Goal: Task Accomplishment & Management: Use online tool/utility

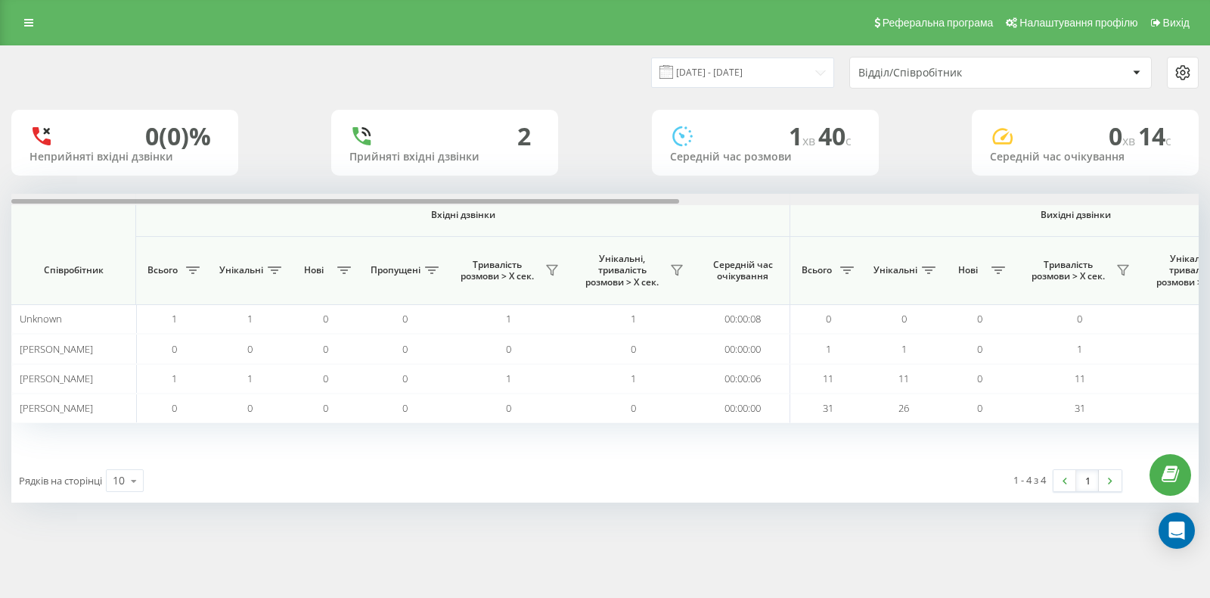
click at [1022, 201] on div at bounding box center [605, 199] width 1188 height 11
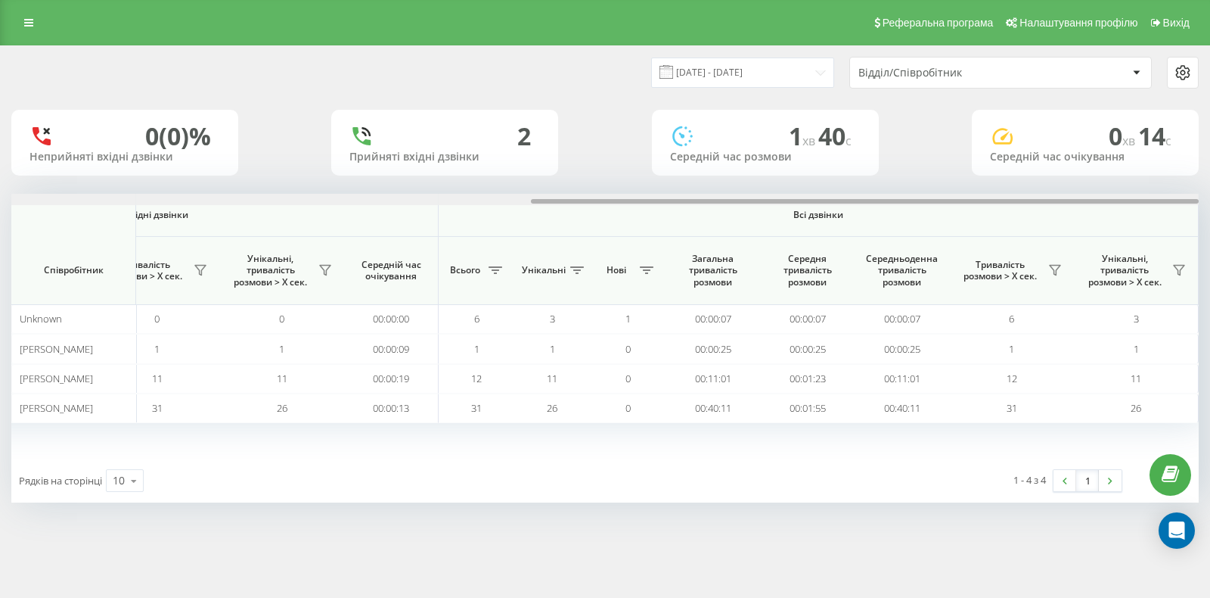
click at [1022, 201] on div at bounding box center [865, 201] width 668 height 5
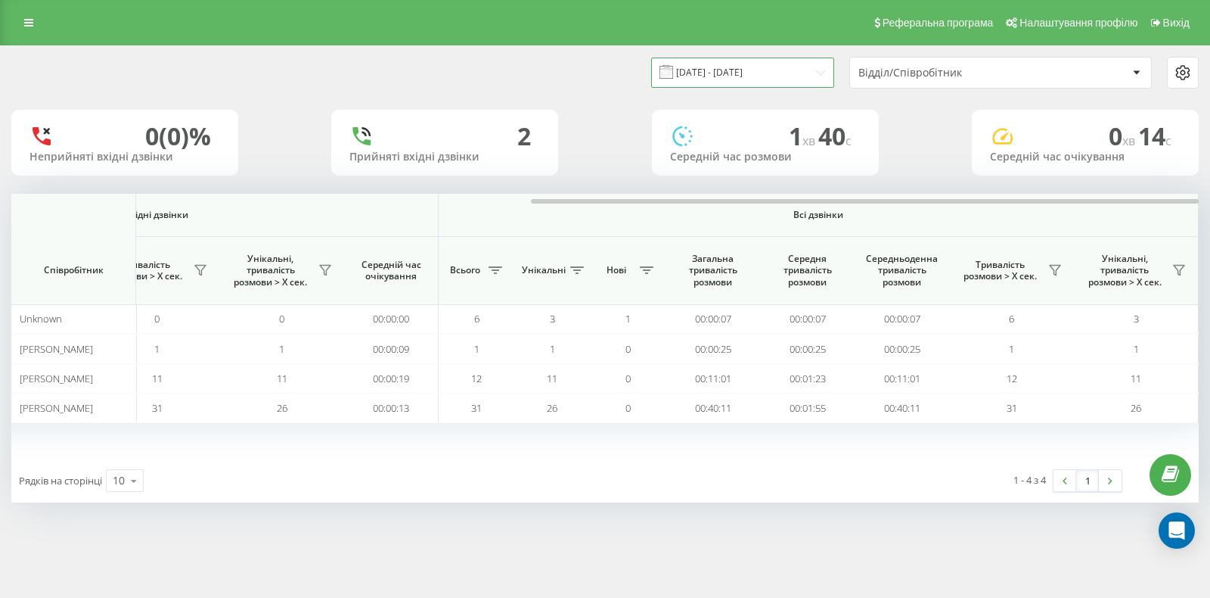
click at [734, 78] on input "25.06.2025 - 25.06.2025" at bounding box center [742, 72] width 183 height 30
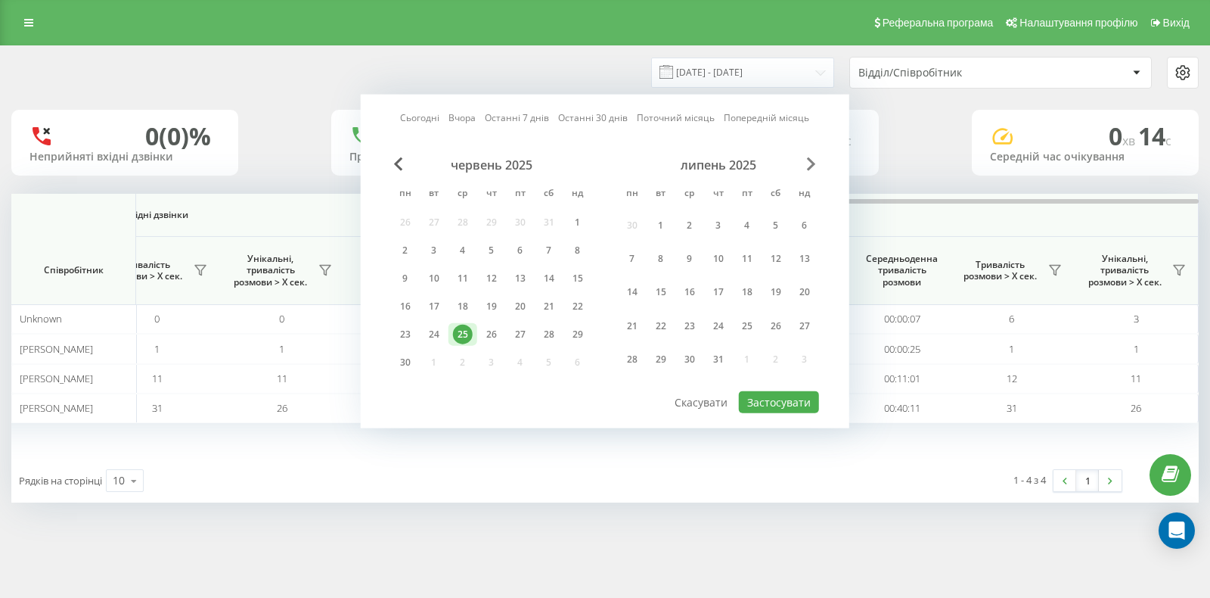
click at [808, 158] on span "Next Month" at bounding box center [811, 164] width 9 height 14
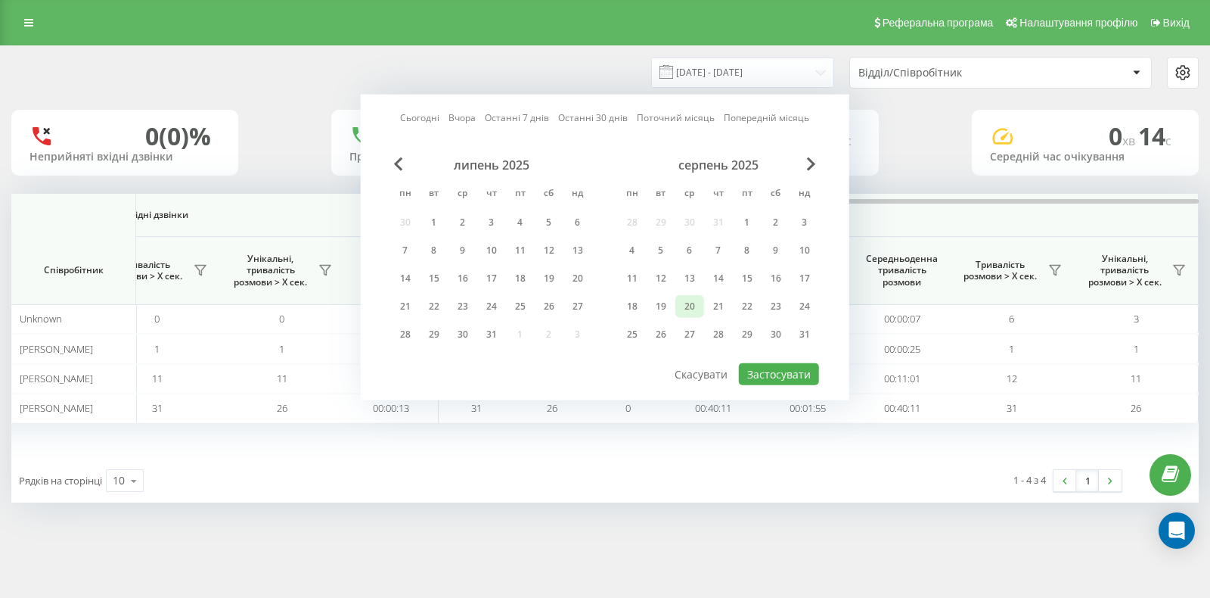
click at [681, 307] on div "20" at bounding box center [690, 307] width 20 height 20
click at [787, 377] on button "Застосувати" at bounding box center [779, 374] width 80 height 22
type input "[DATE] - [DATE]"
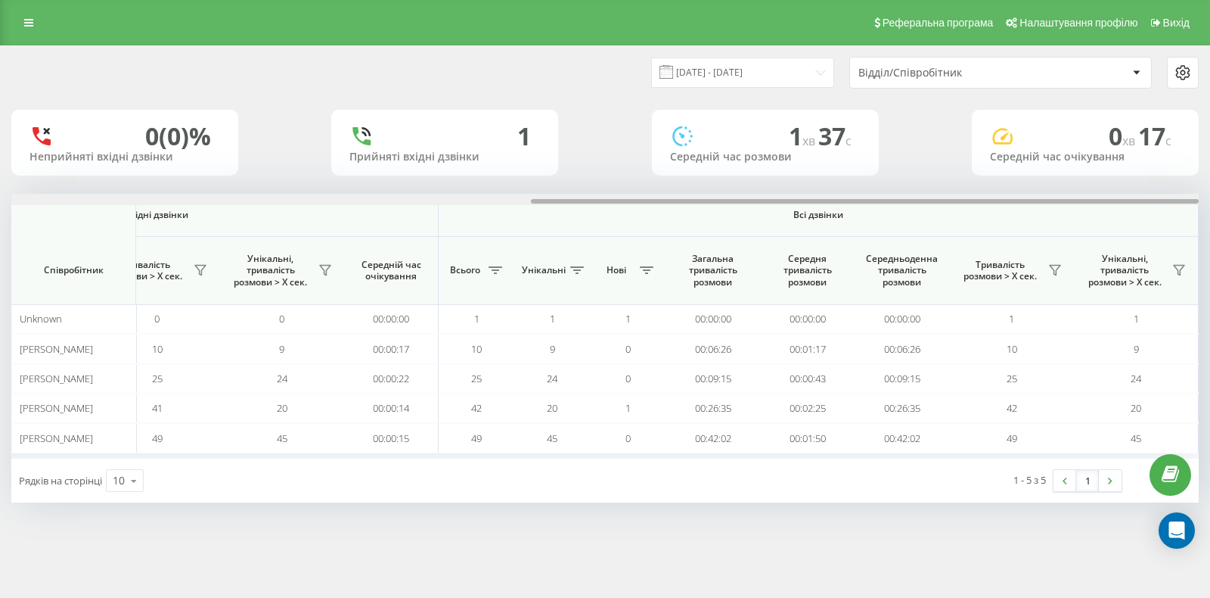
click at [1157, 197] on div at bounding box center [605, 199] width 1188 height 11
click at [1058, 272] on icon at bounding box center [1055, 270] width 12 height 12
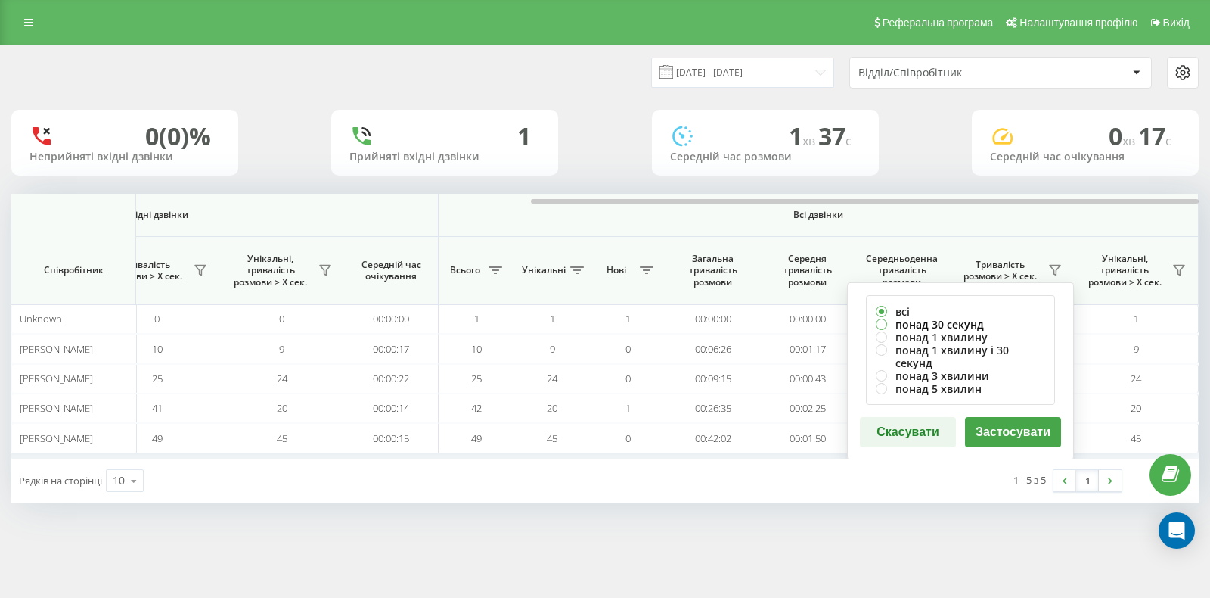
click at [927, 322] on label "понад 30 секунд" at bounding box center [960, 324] width 169 height 13
radio input "true"
click at [988, 417] on button "Застосувати" at bounding box center [1013, 432] width 96 height 30
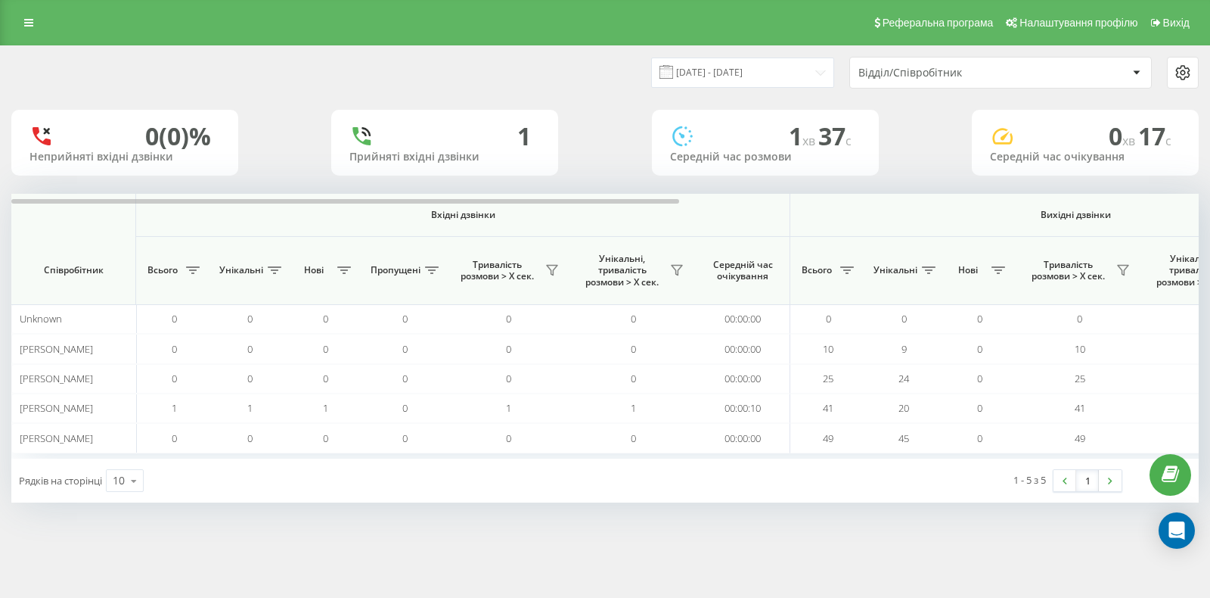
click at [1145, 188] on div "20.08.2025 - 20.08.2025 Відділ/Співробітник 0 (0)% Неприйняті вхідні дзвінки 1 …" at bounding box center [605, 274] width 1188 height 456
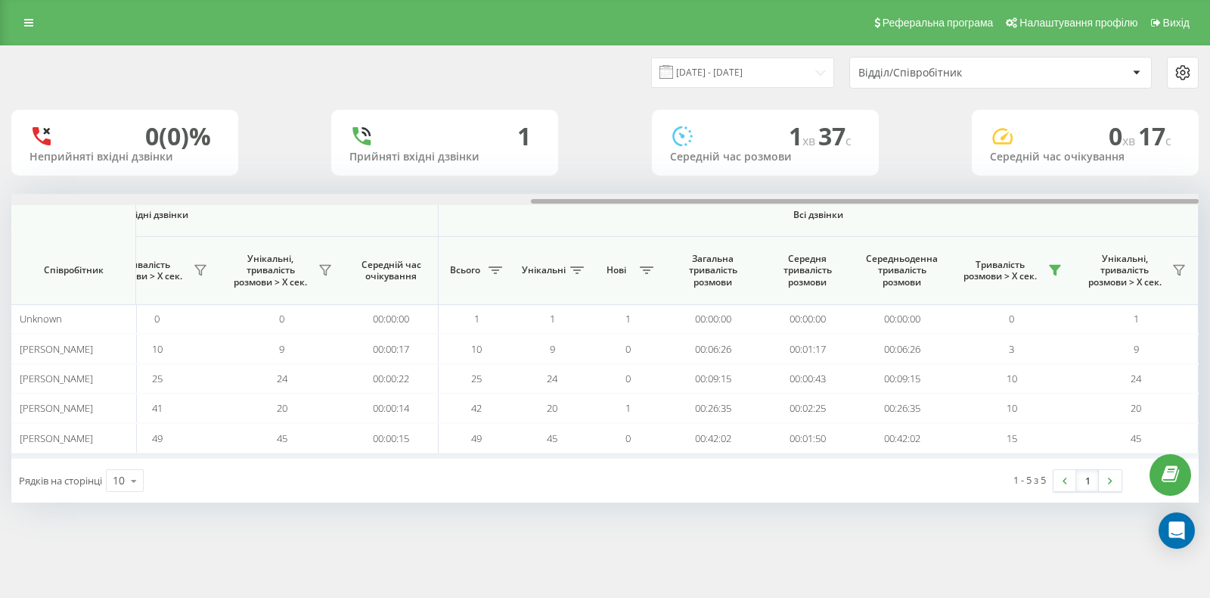
click at [1144, 196] on div at bounding box center [605, 199] width 1188 height 11
drag, startPoint x: 1007, startPoint y: 201, endPoint x: 1057, endPoint y: 184, distance: 52.9
click at [1039, 188] on div "20.08.2025 - 20.08.2025 Відділ/Співробітник 0 (0)% Неприйняті вхідні дзвінки 1 …" at bounding box center [605, 274] width 1188 height 456
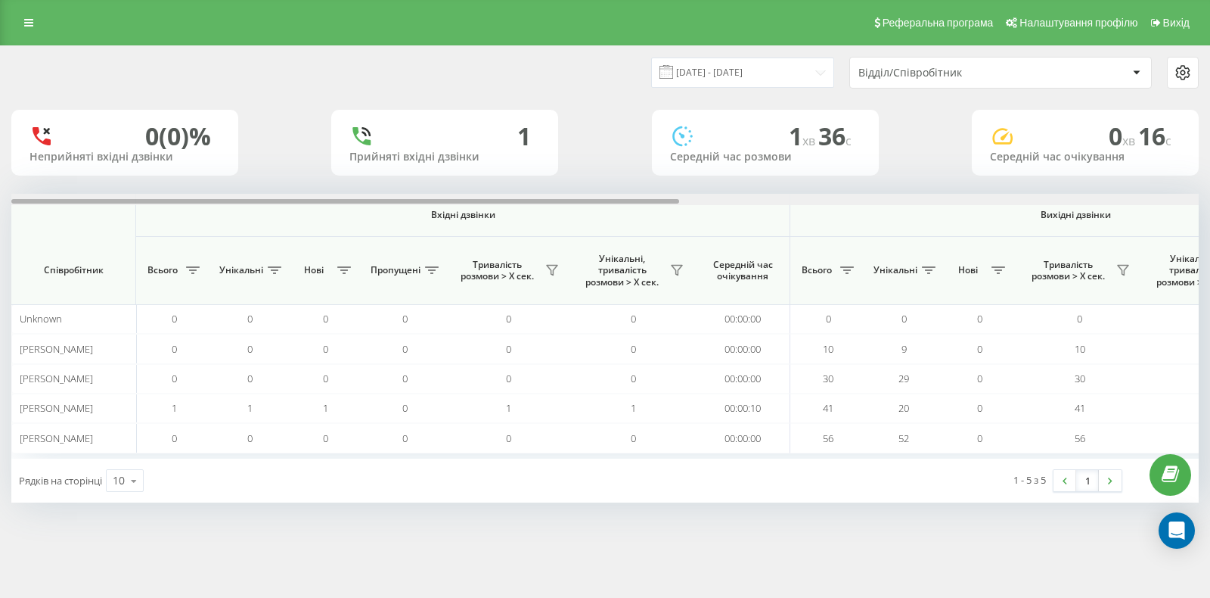
drag, startPoint x: 0, startPoint y: 0, endPoint x: 1050, endPoint y: 200, distance: 1068.9
click at [1049, 200] on div at bounding box center [605, 199] width 1188 height 11
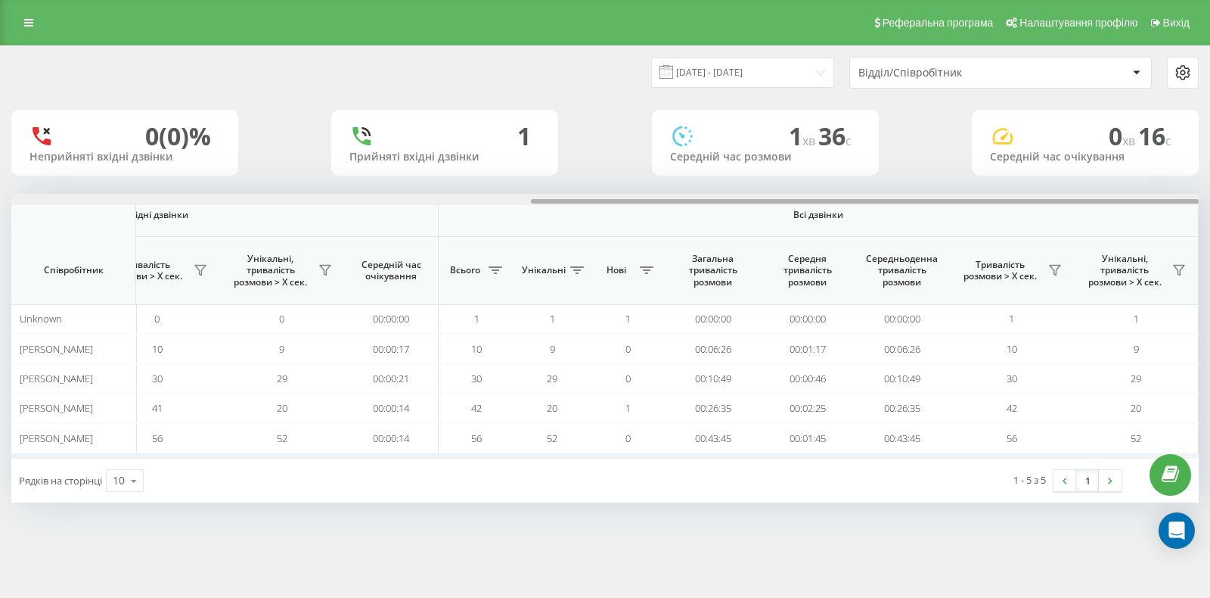
click at [1050, 200] on div at bounding box center [865, 201] width 668 height 5
click at [1056, 267] on icon at bounding box center [1055, 270] width 12 height 12
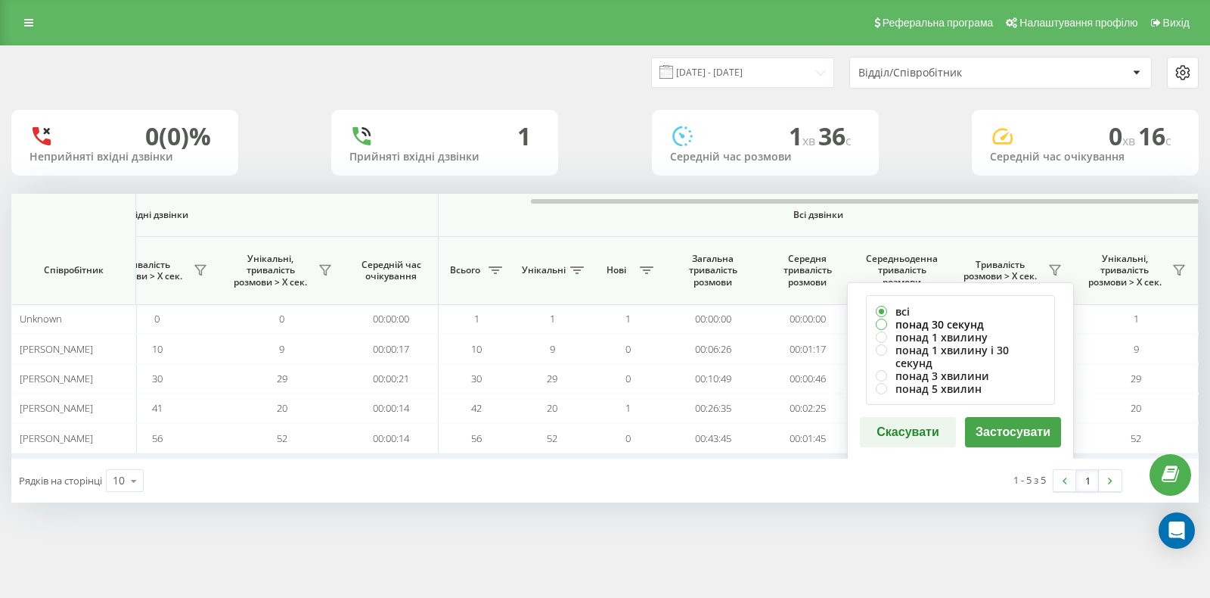
click at [922, 325] on label "понад 30 секунд" at bounding box center [960, 324] width 169 height 13
radio input "true"
click at [1022, 427] on button "Застосувати" at bounding box center [1013, 432] width 96 height 30
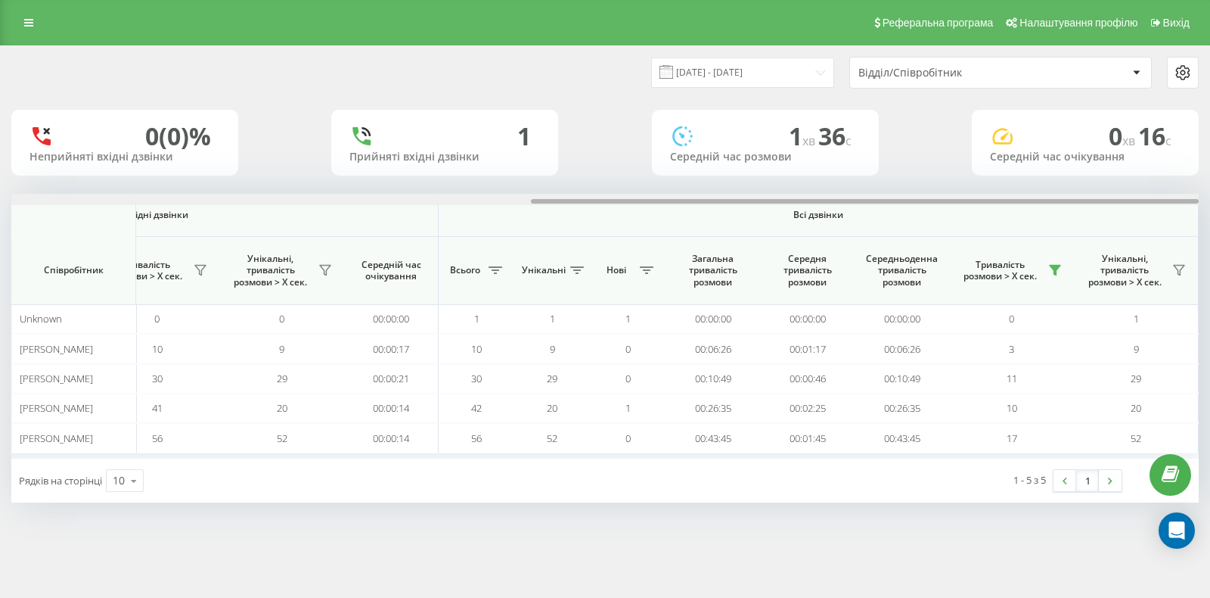
click at [1092, 203] on div at bounding box center [865, 201] width 668 height 5
click at [1092, 205] on div "Вхідні дзвінки Вихідні дзвінки Всі дзвінки Співробітник Всього Унікальні Нові П…" at bounding box center [605, 326] width 1188 height 265
